Goal: Navigation & Orientation: Find specific page/section

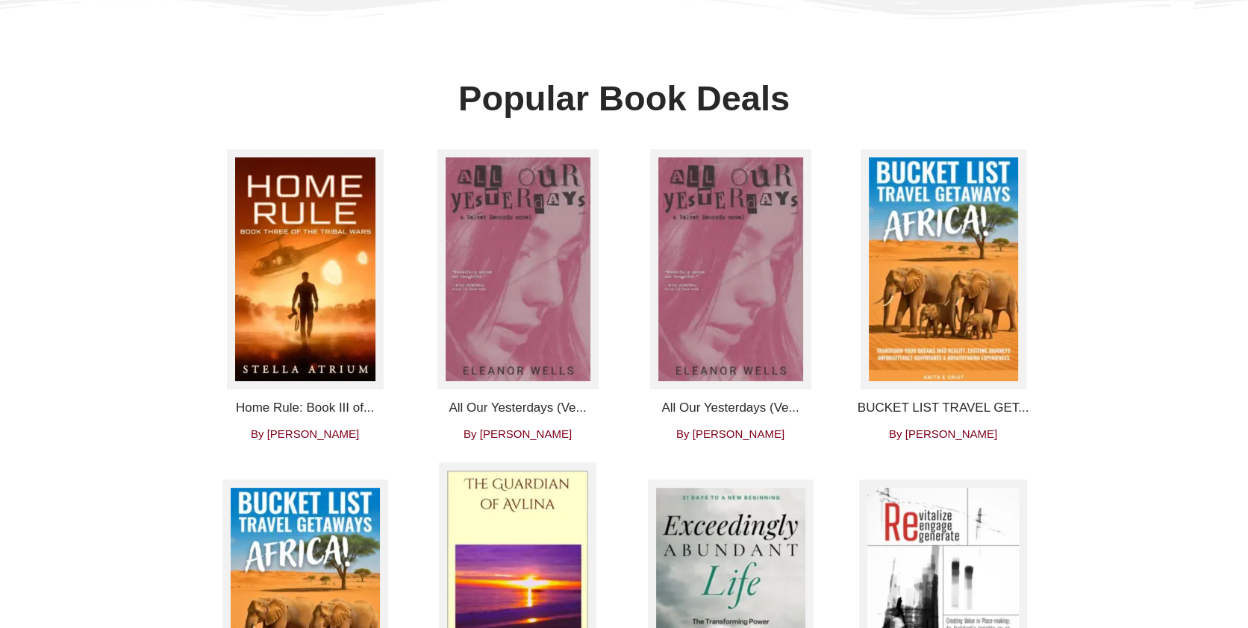
scroll to position [569, 0]
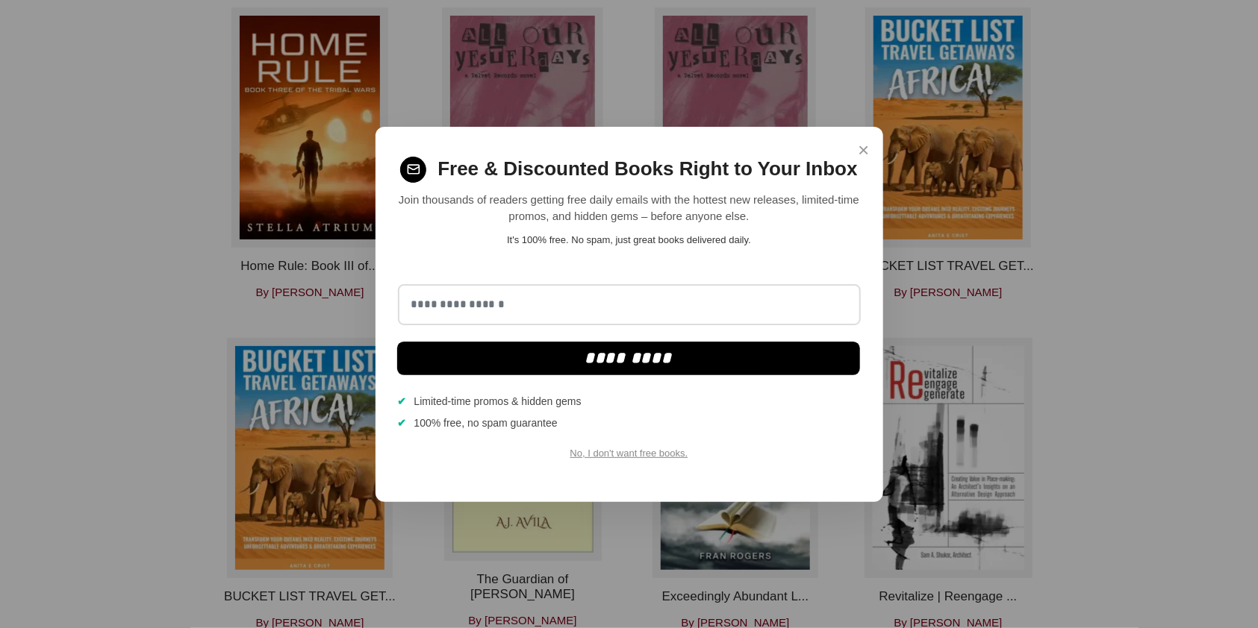
click at [858, 150] on span "×" at bounding box center [863, 150] width 11 height 29
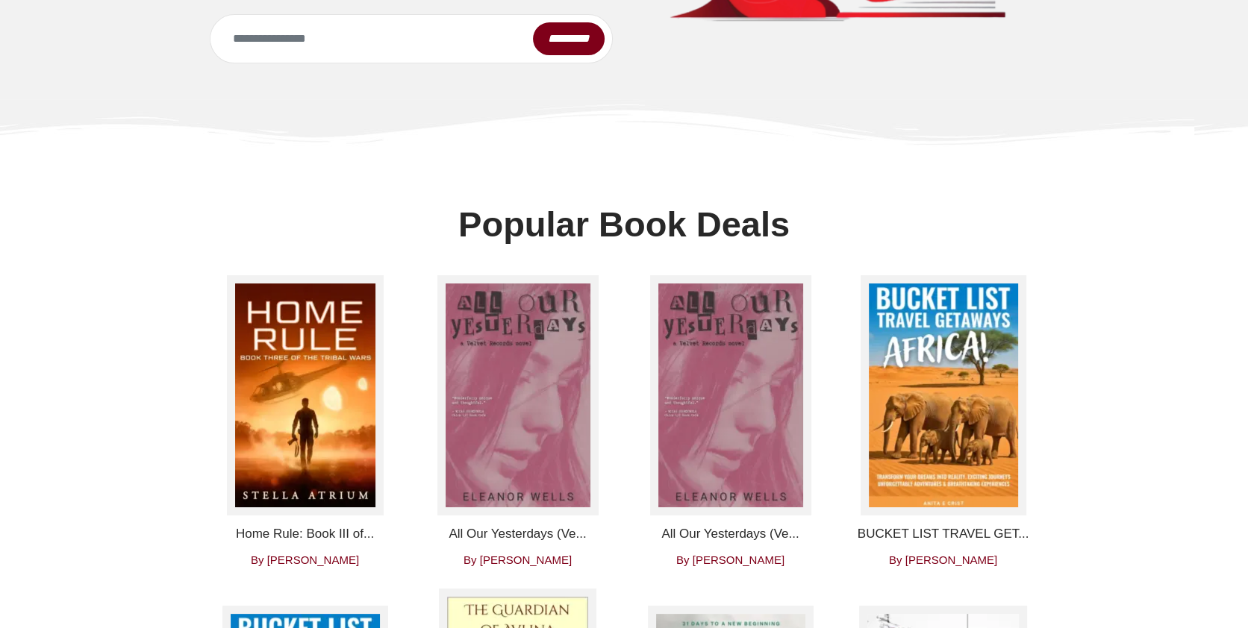
scroll to position [0, 0]
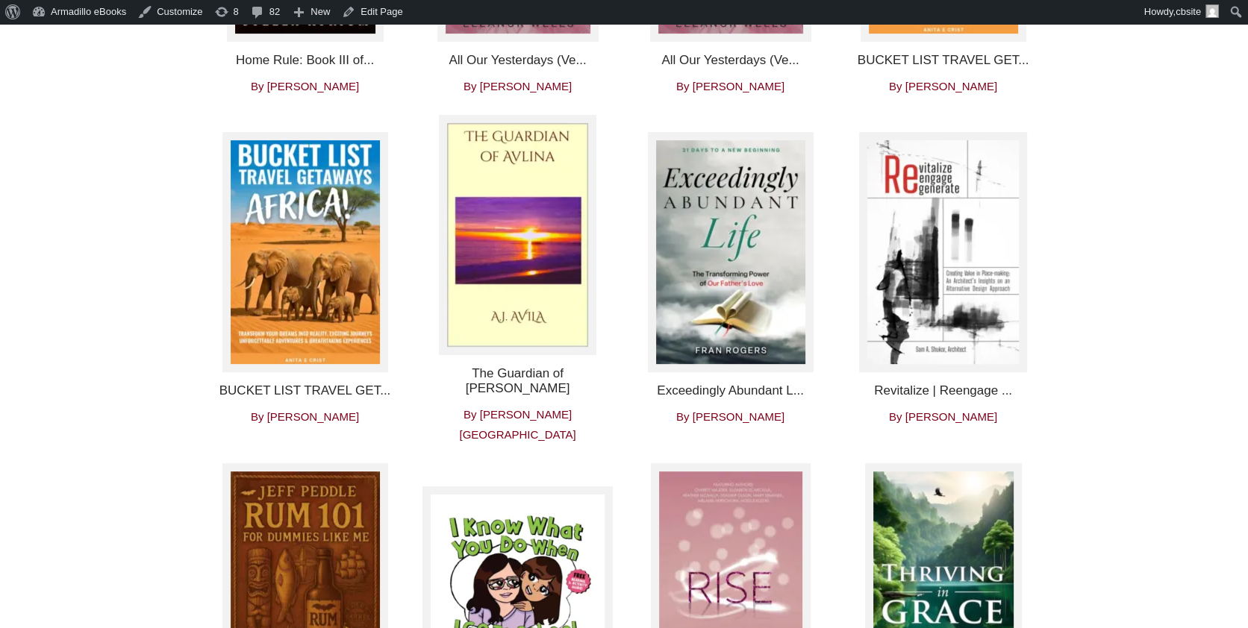
scroll to position [814, 0]
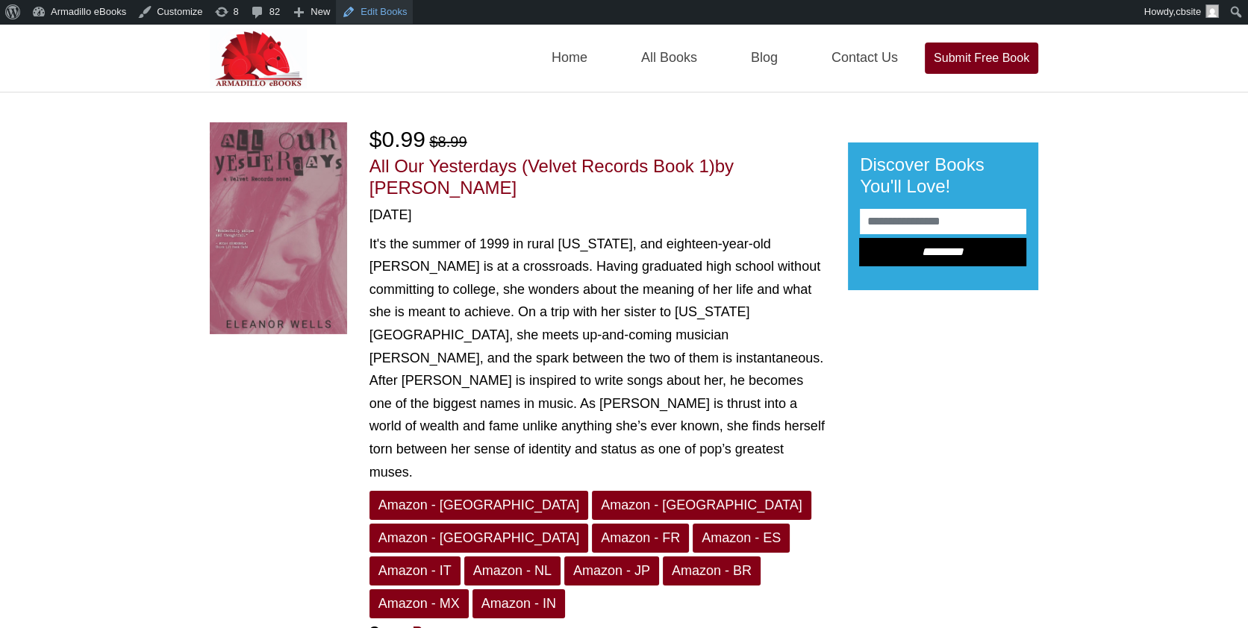
click at [393, 18] on link "Edit Books" at bounding box center [374, 12] width 77 height 24
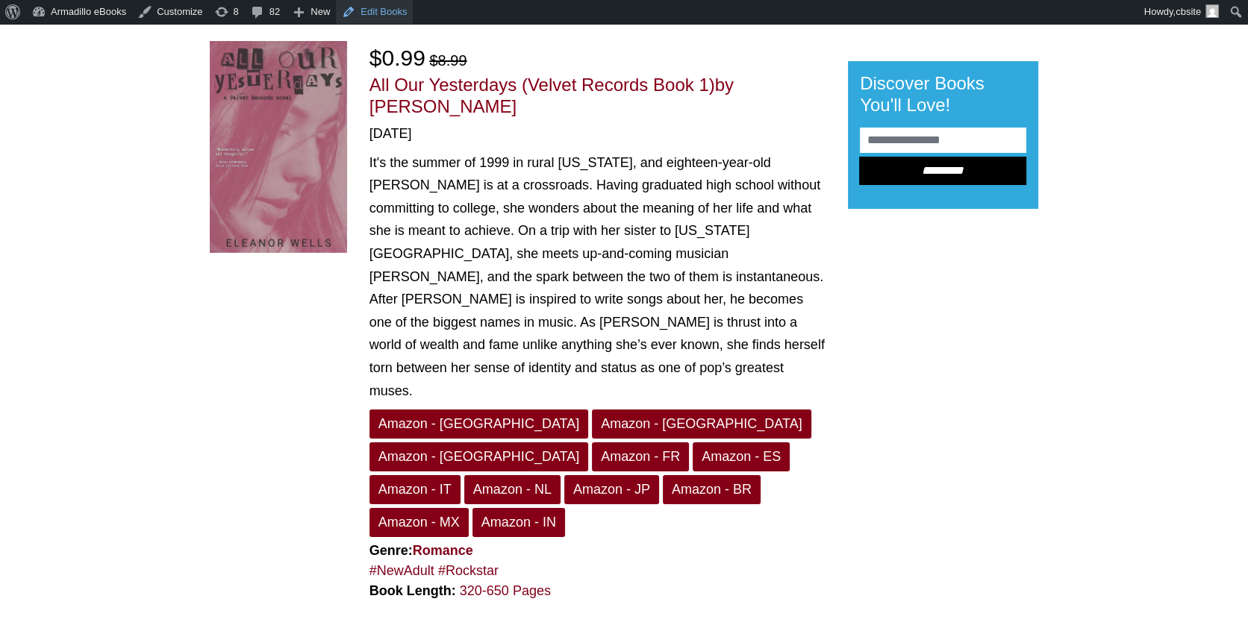
scroll to position [400, 0]
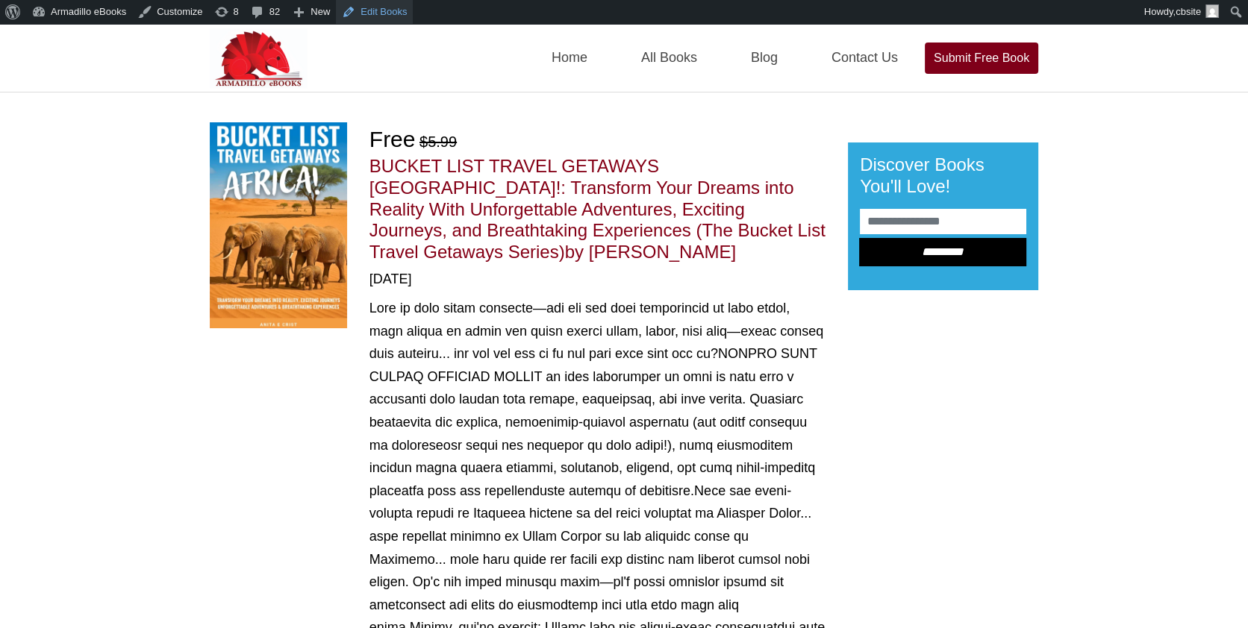
click at [387, 20] on link "Edit Books" at bounding box center [374, 12] width 77 height 24
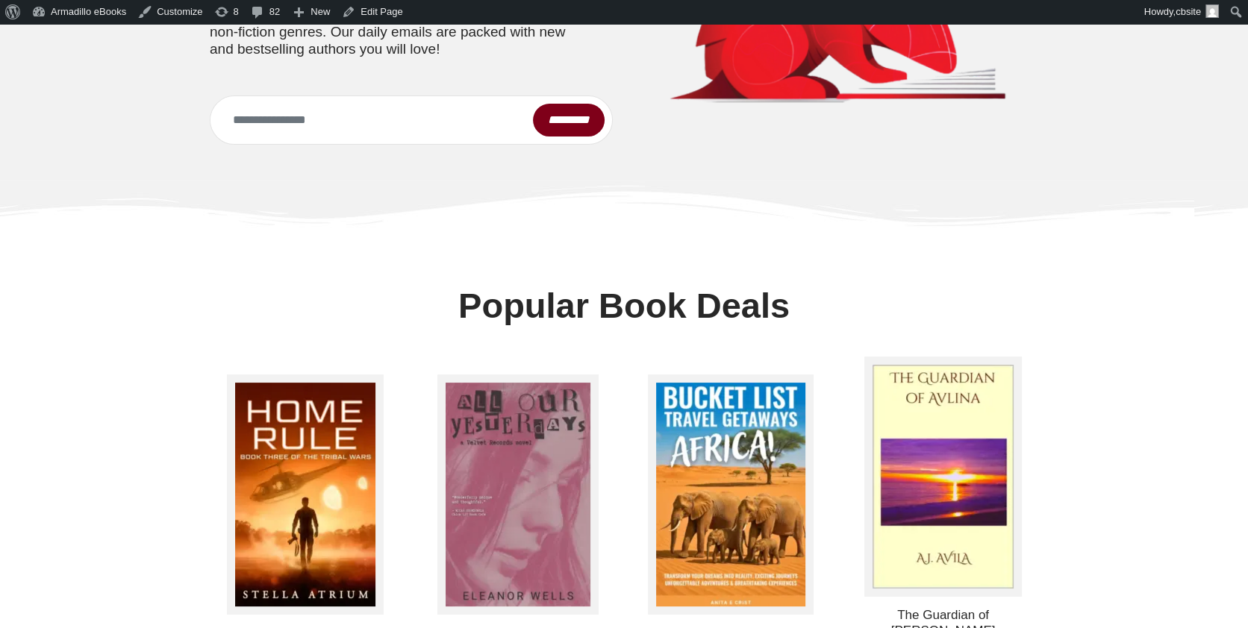
scroll to position [407, 0]
